Goal: Submit feedback/report problem

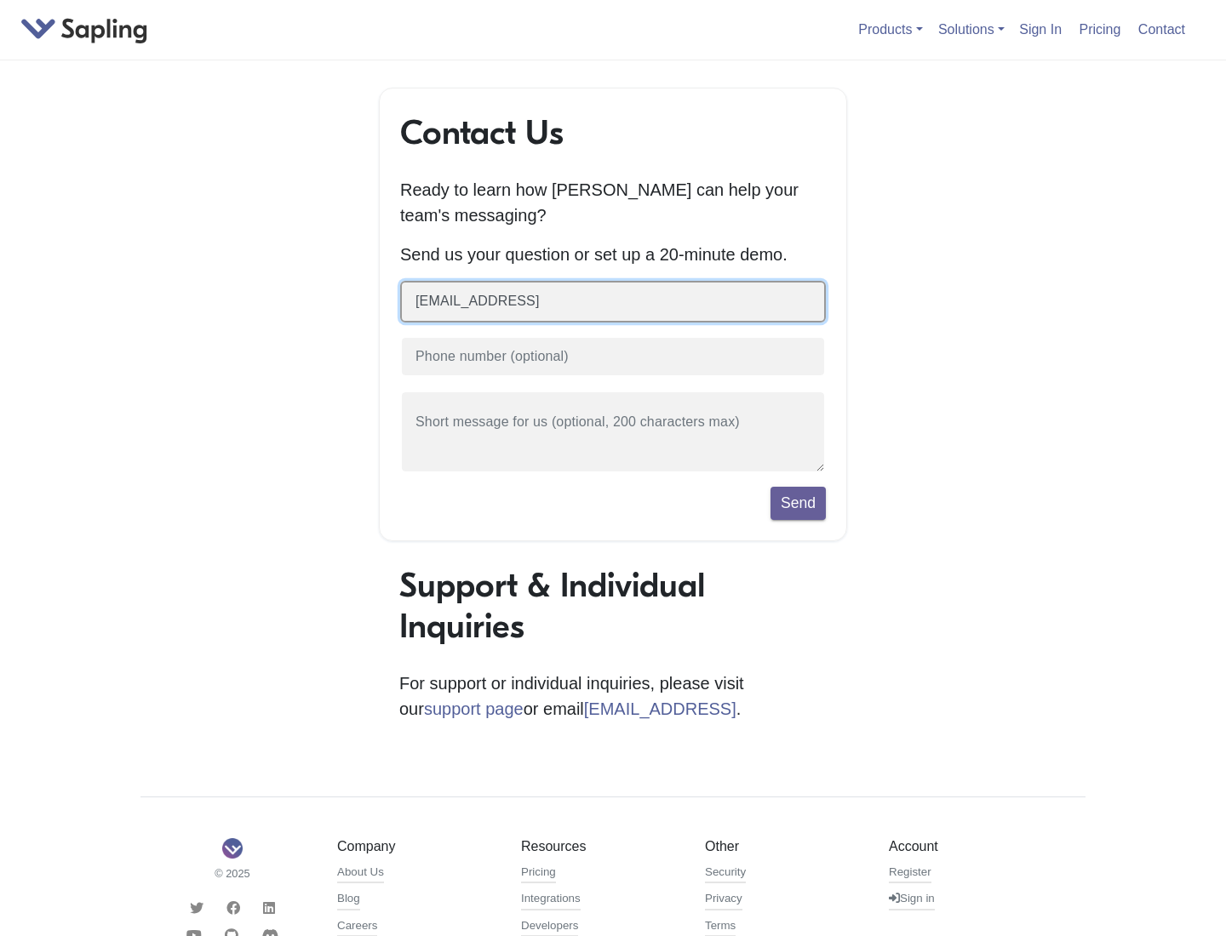
type input "[EMAIL_ADDRESS]"
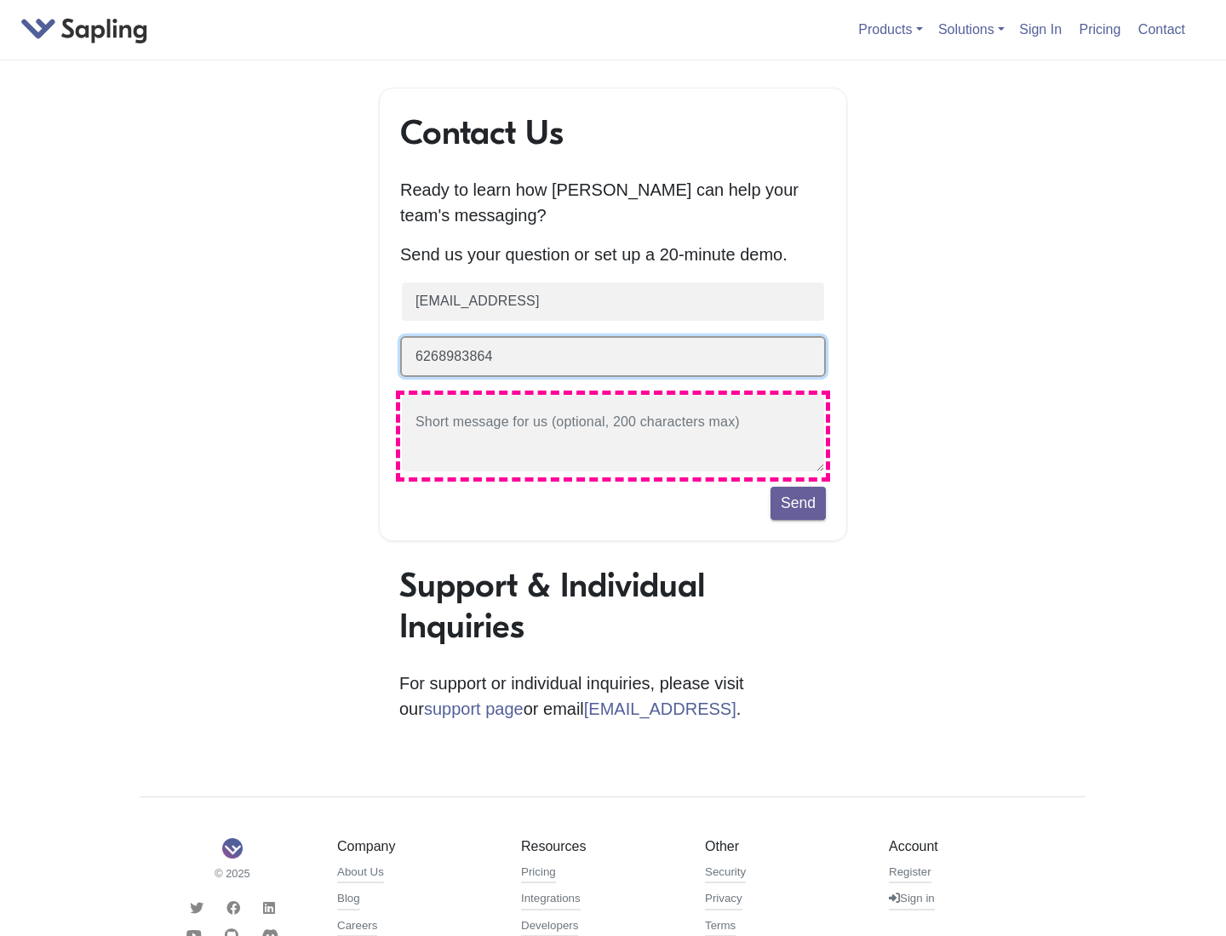
type input "6268983864"
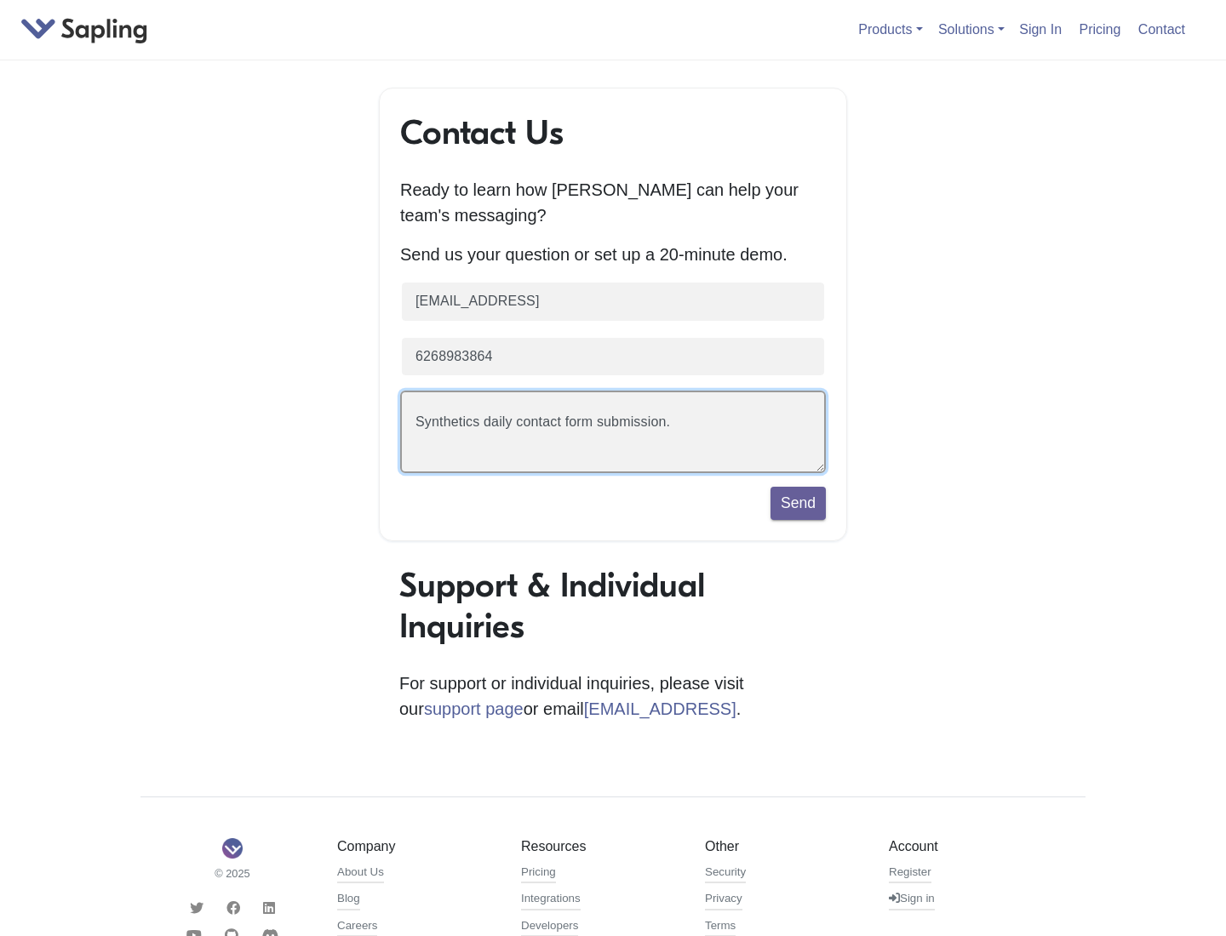
scroll to position [39, 0]
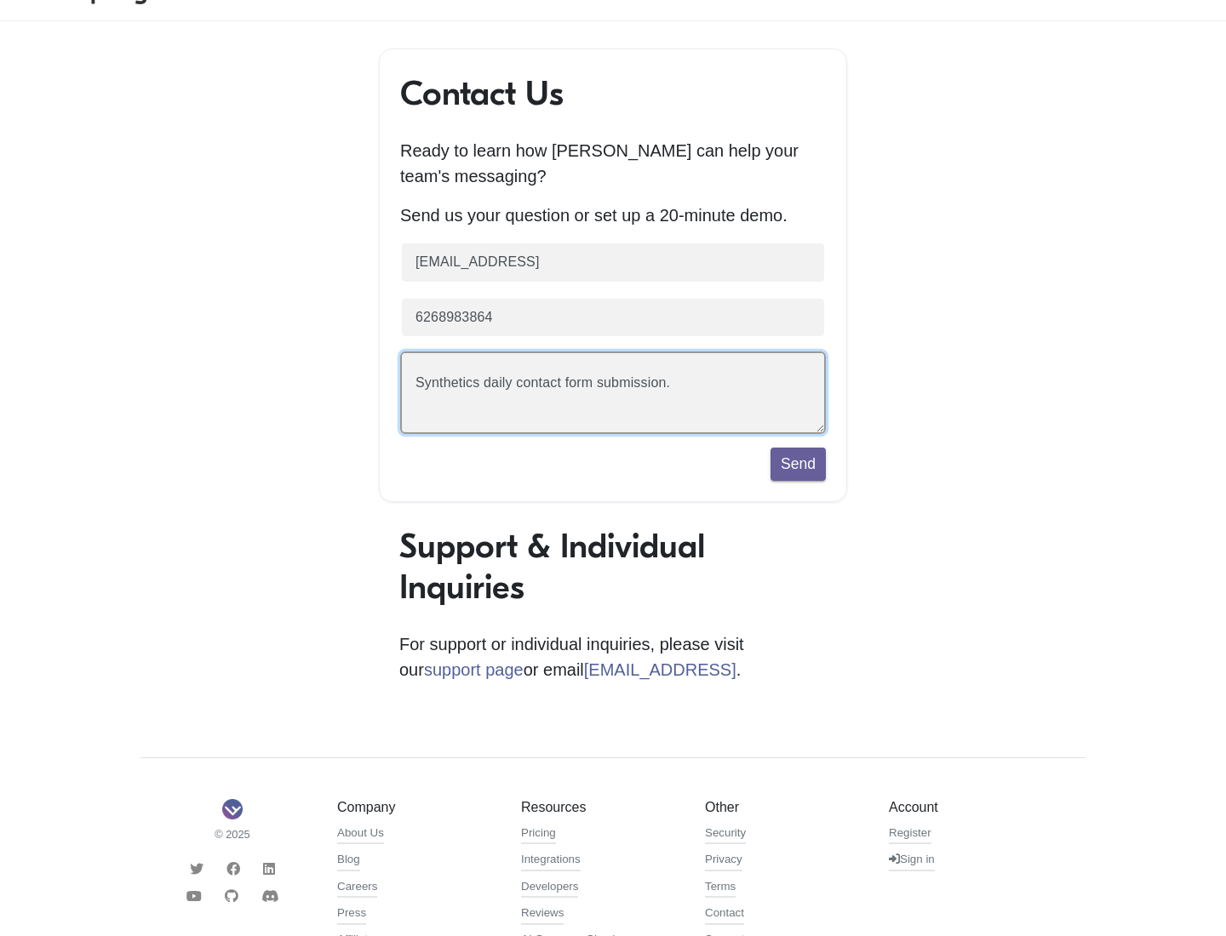
type textarea "Synthetics daily contact form submission."
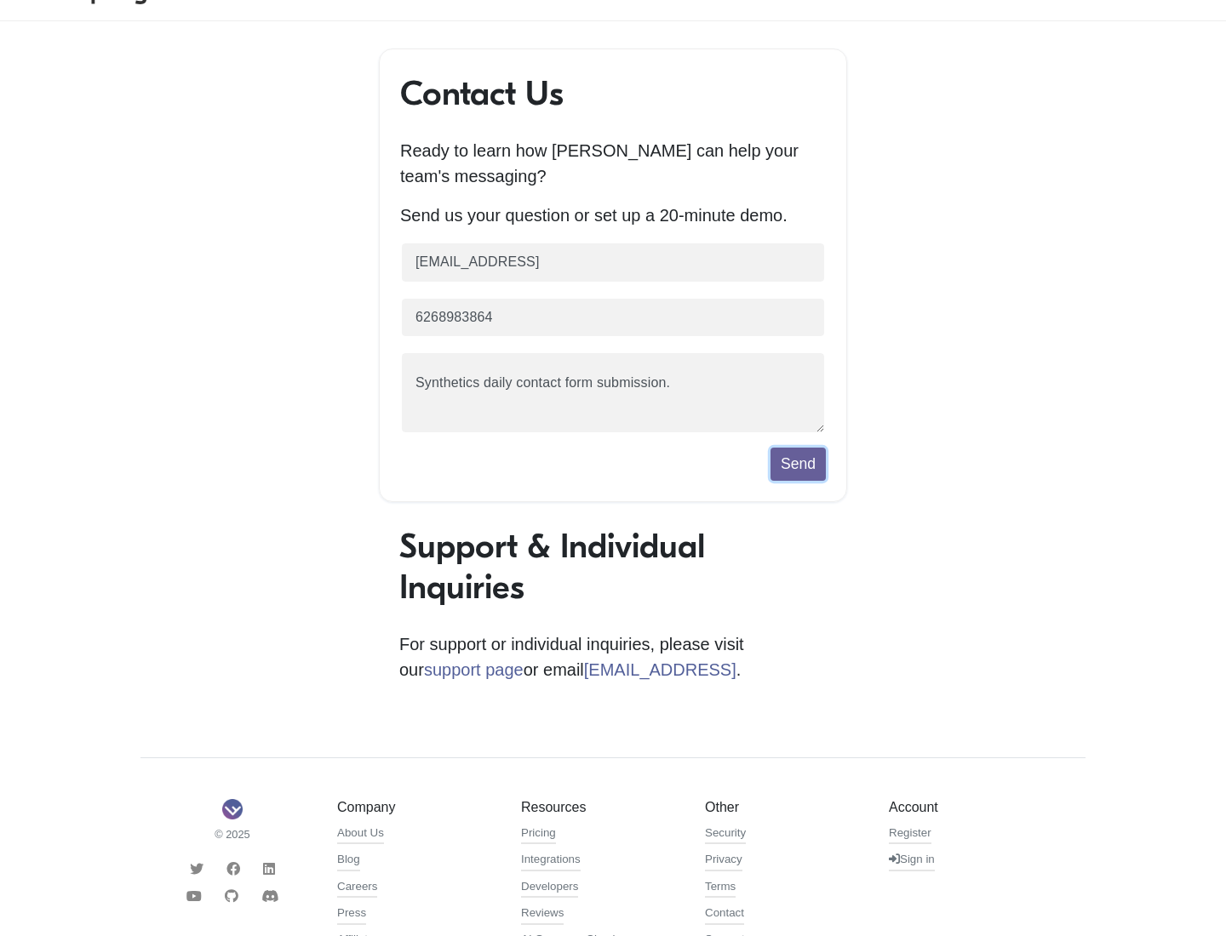
click at [797, 468] on button "Send" at bounding box center [797, 464] width 55 height 32
